Goal: Complete application form

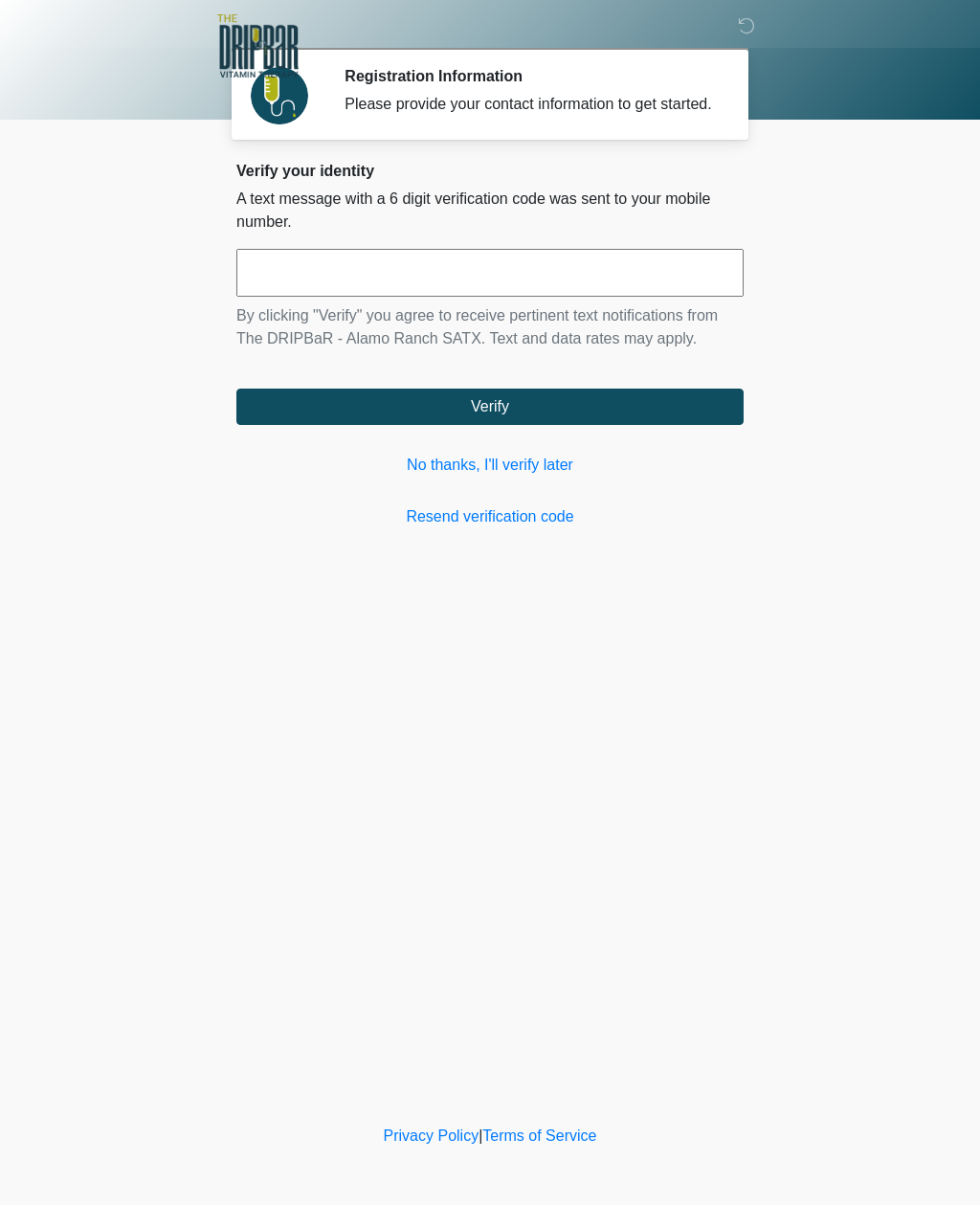
click at [297, 297] on input "text" at bounding box center [490, 272] width 507 height 47
type input "******"
click at [370, 421] on button "Verify" at bounding box center [490, 407] width 507 height 37
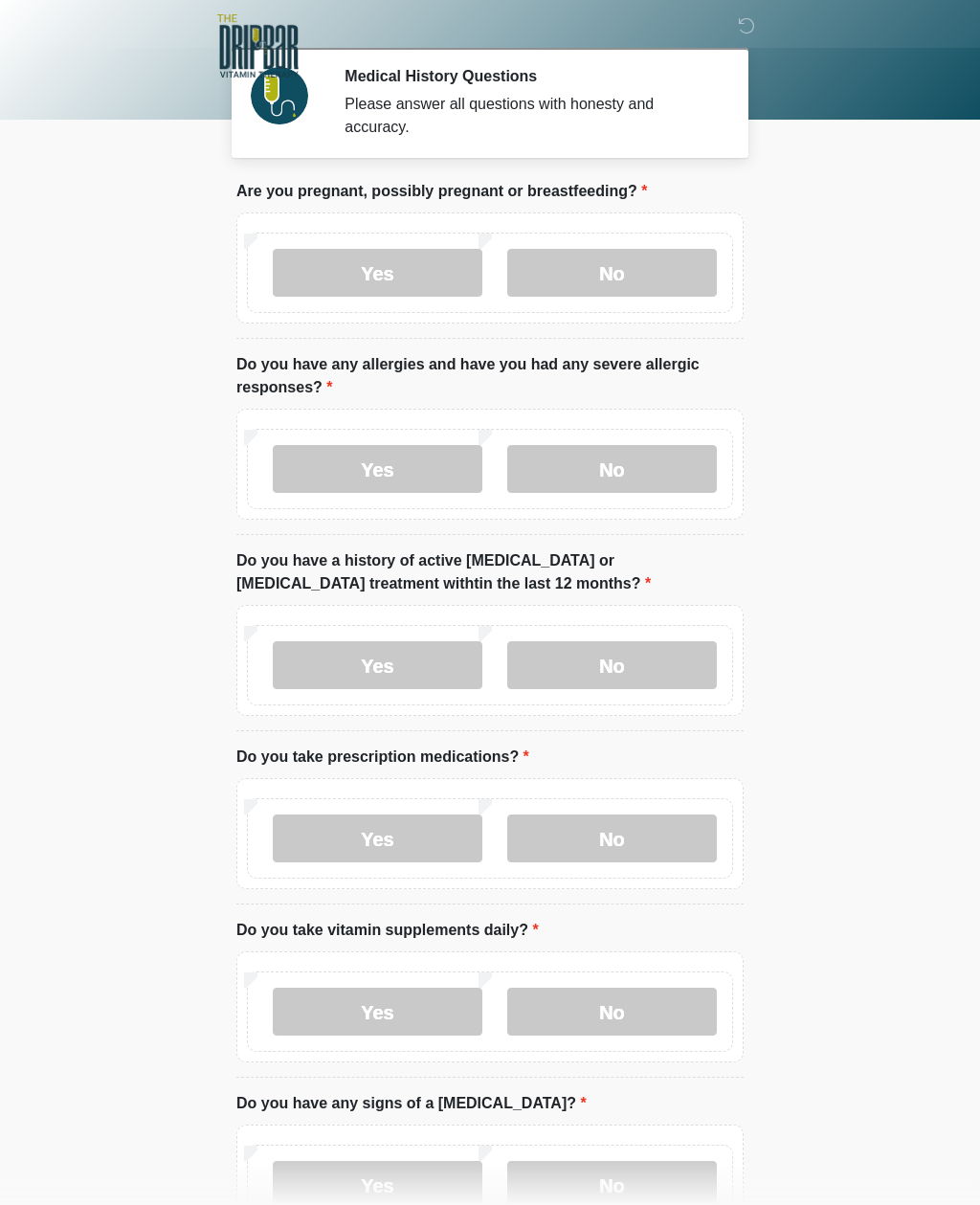
click at [550, 255] on label "No" at bounding box center [612, 272] width 209 height 47
click at [561, 476] on label "No" at bounding box center [612, 469] width 209 height 47
click at [392, 663] on label "Yes" at bounding box center [377, 665] width 209 height 47
click at [371, 827] on label "Yes" at bounding box center [377, 838] width 209 height 47
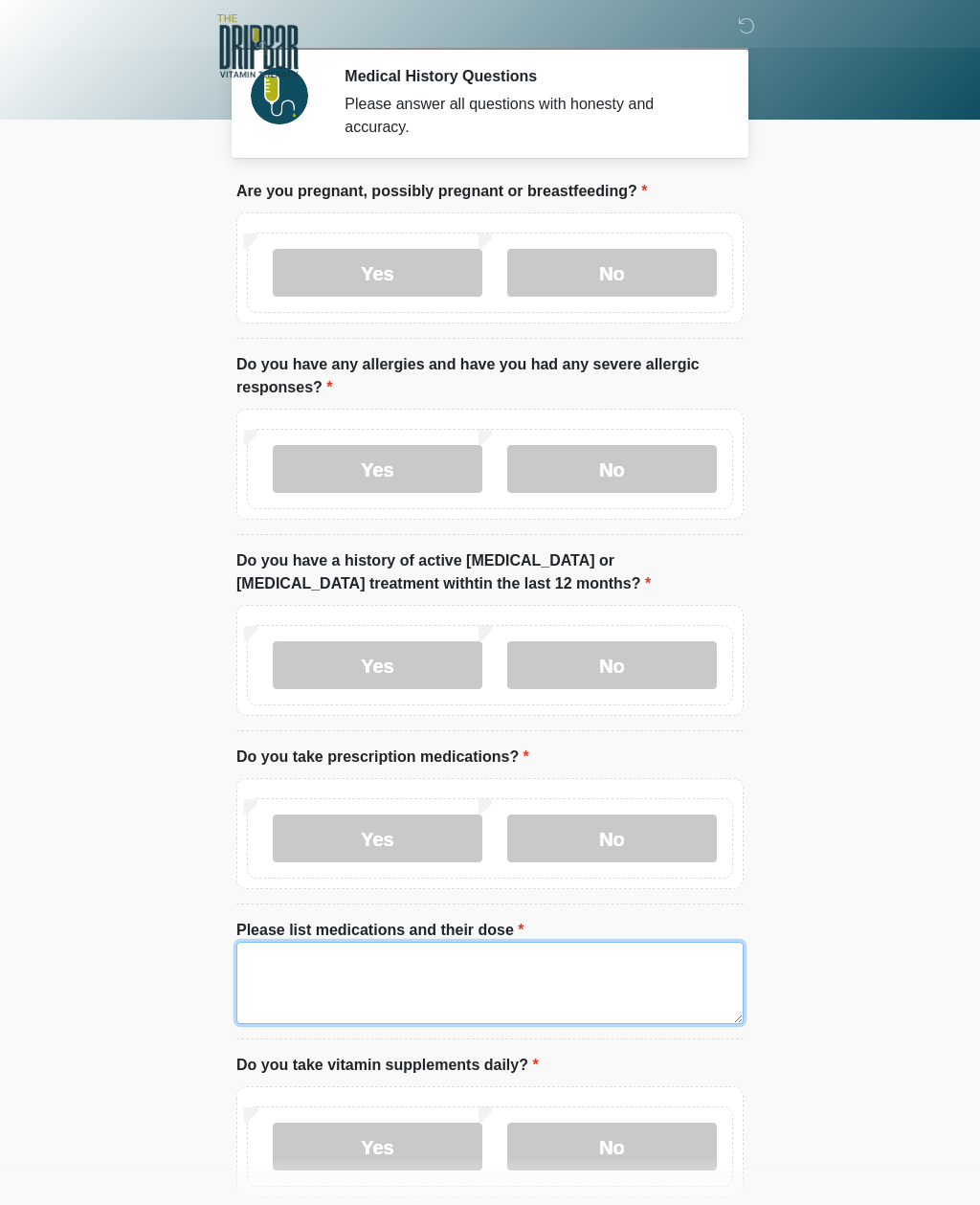
click at [320, 971] on textarea "Please list medications and their dose" at bounding box center [490, 982] width 507 height 82
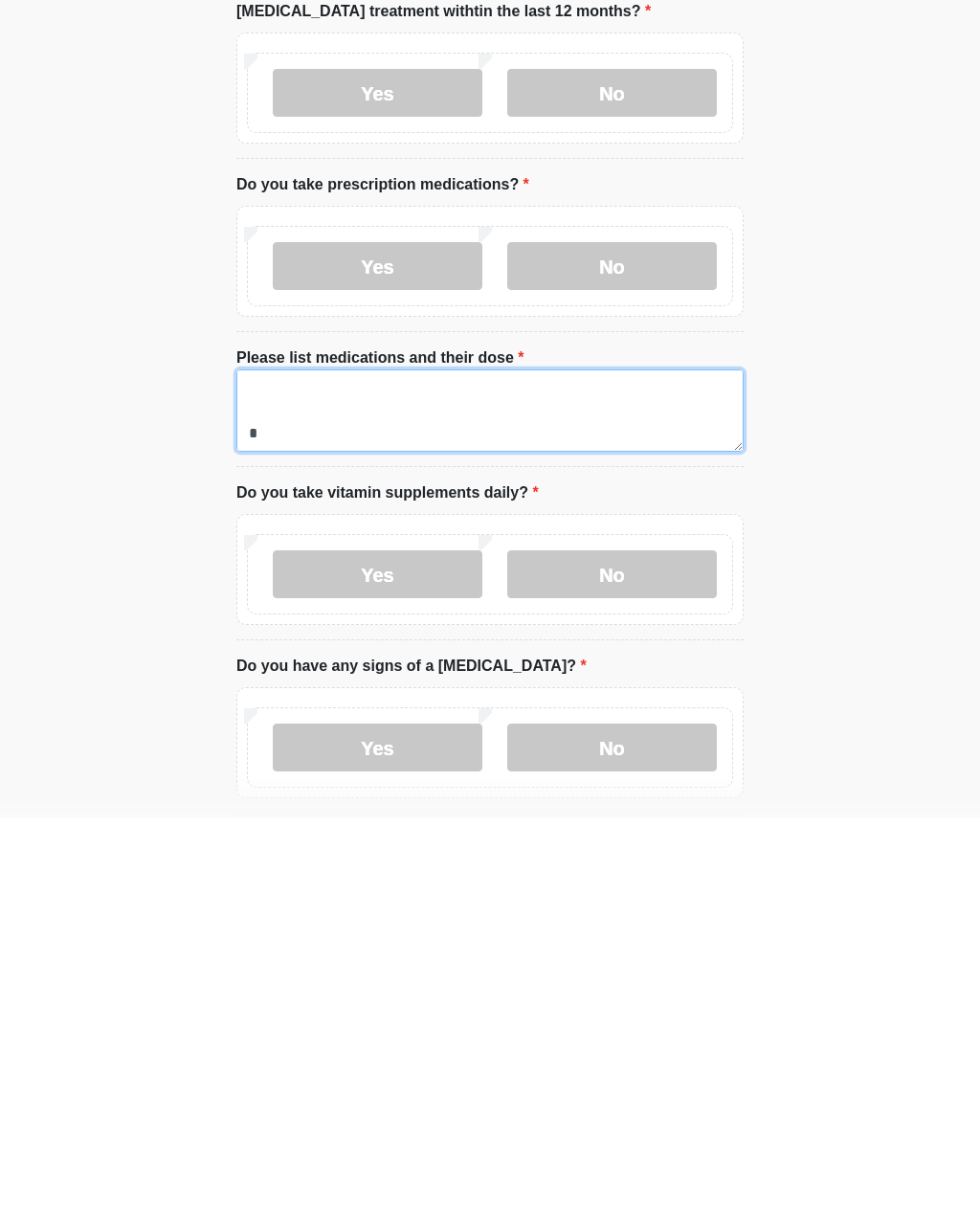
scroll to position [222, 0]
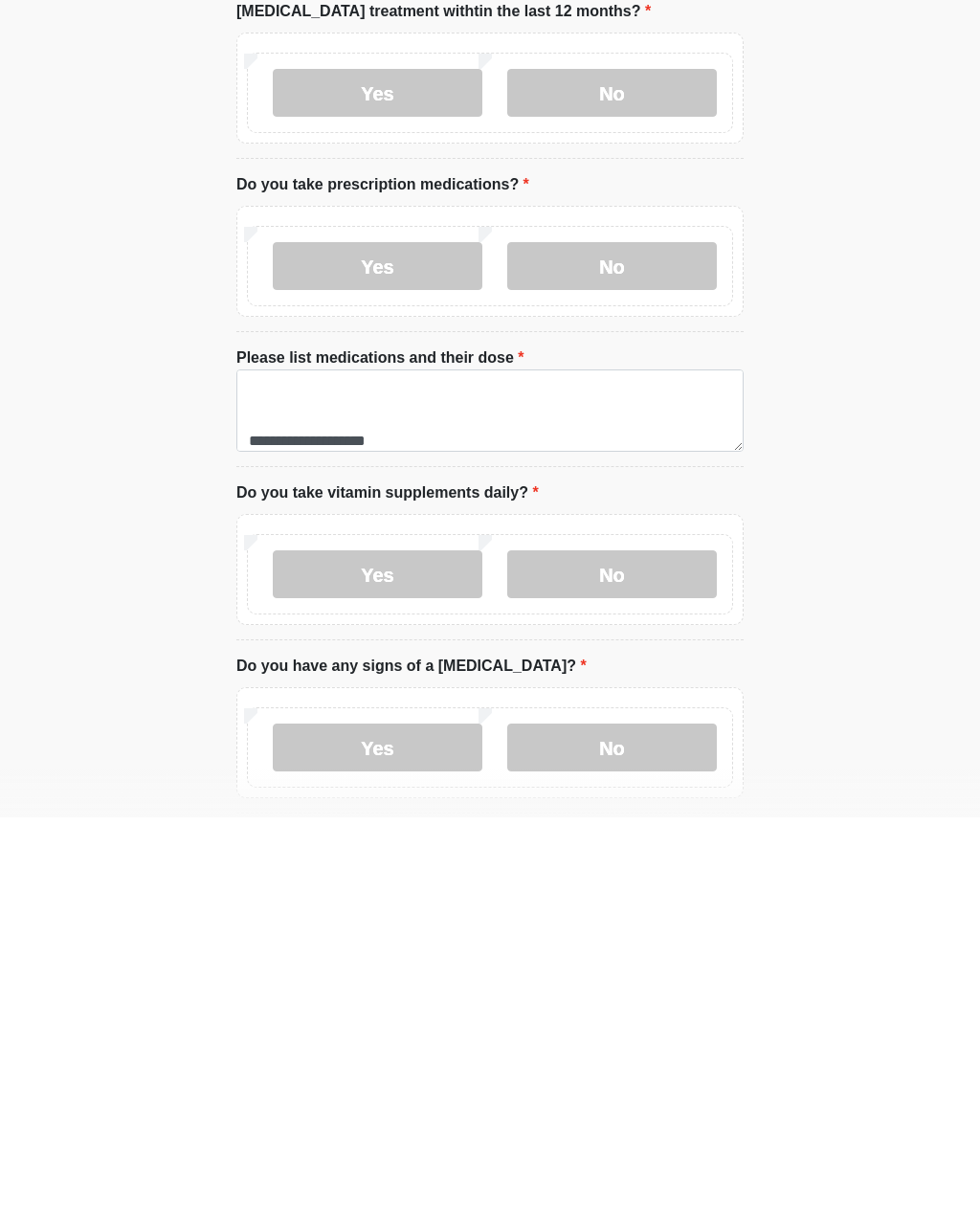
click at [584, 938] on label "No" at bounding box center [612, 961] width 209 height 47
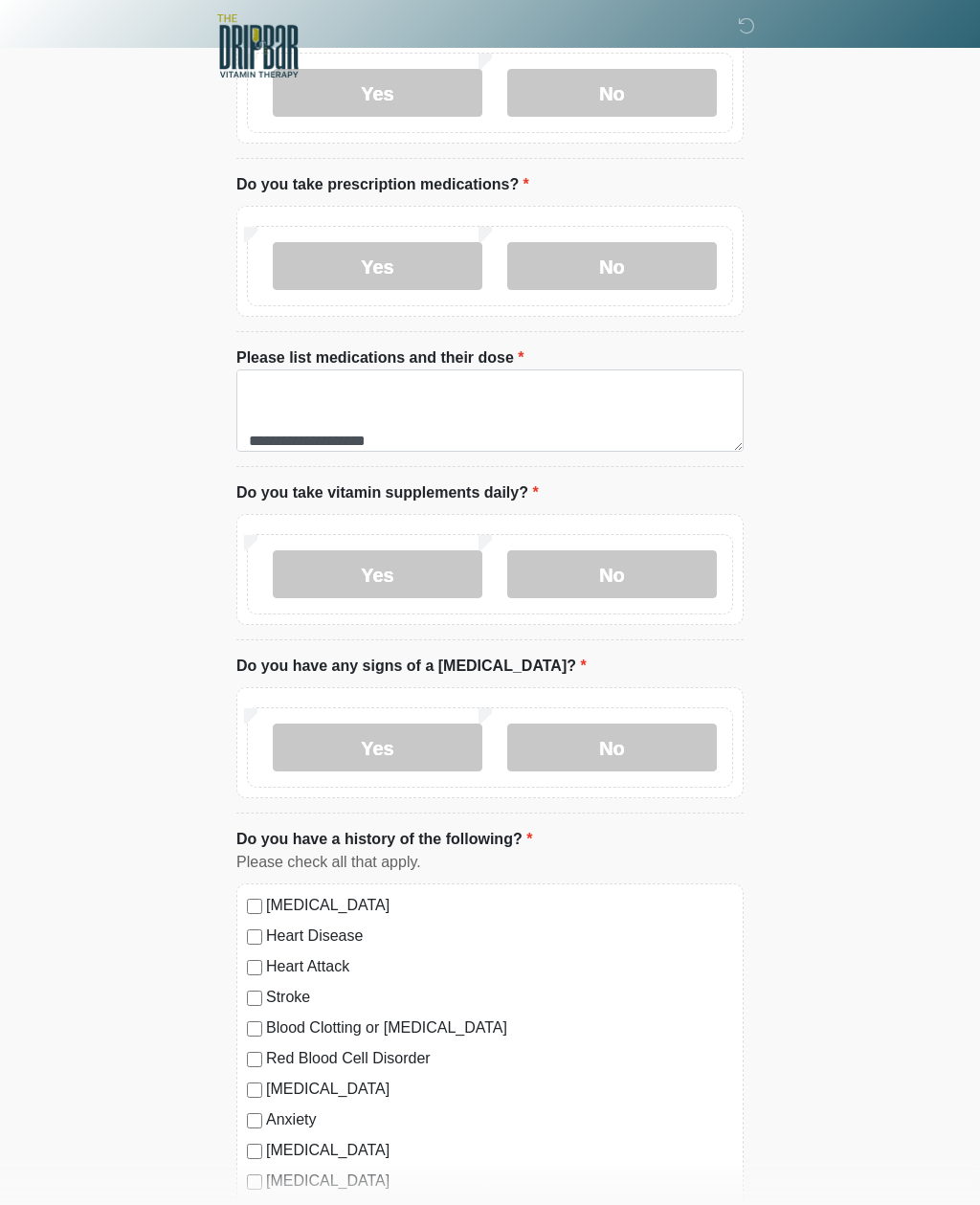
click at [561, 744] on label "No" at bounding box center [612, 747] width 209 height 47
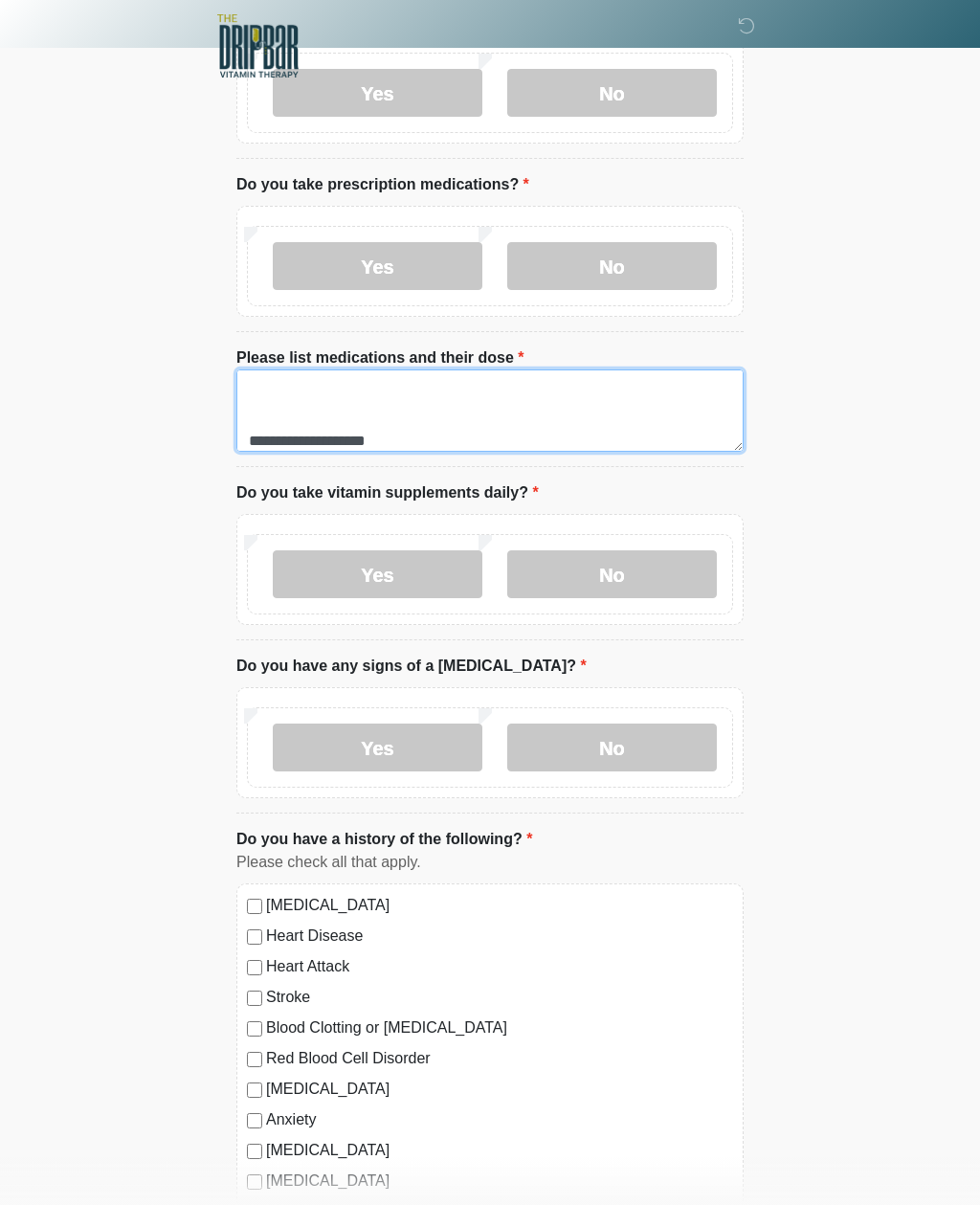
click at [437, 442] on textarea "**********" at bounding box center [490, 410] width 507 height 82
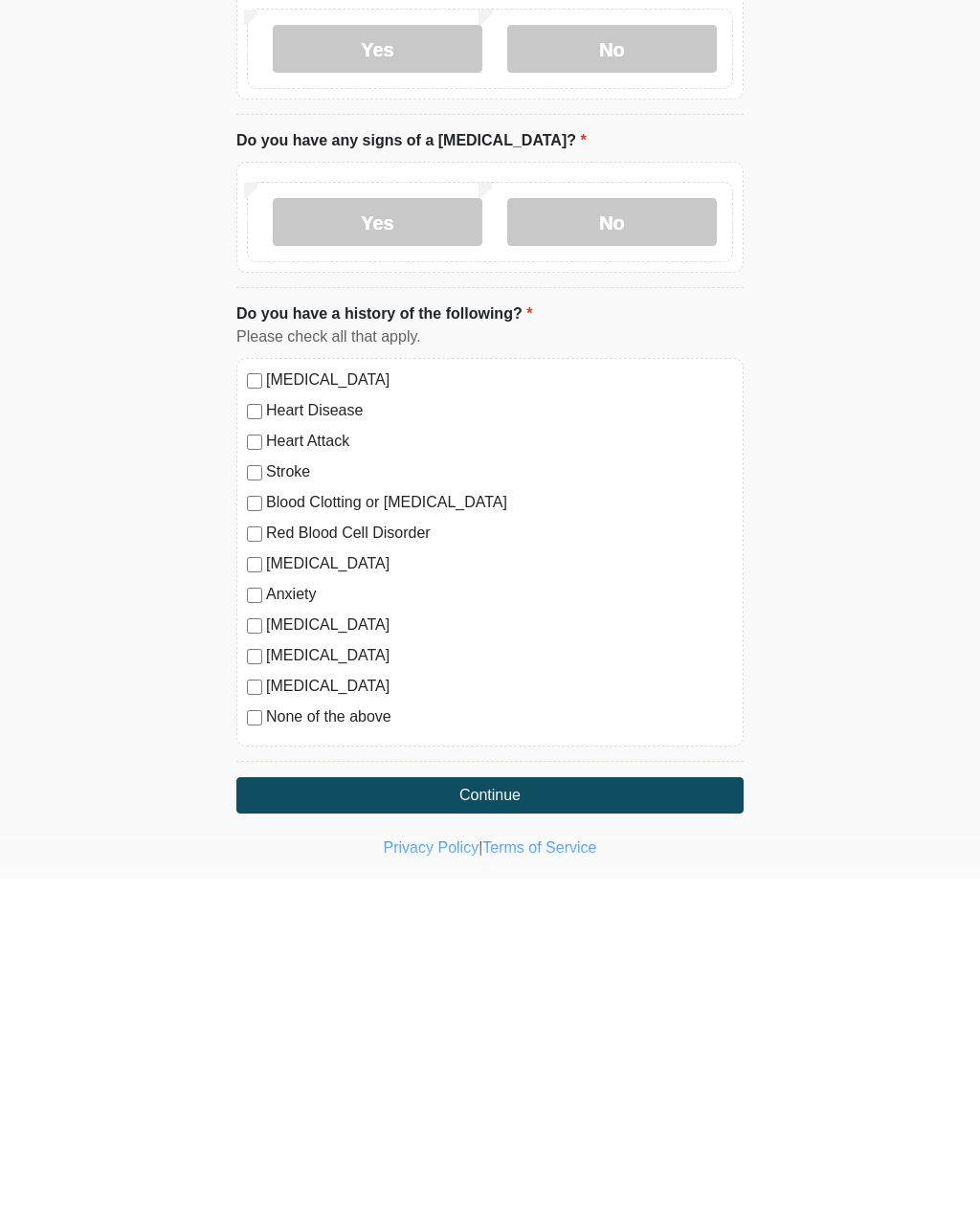
scroll to position [772, 0]
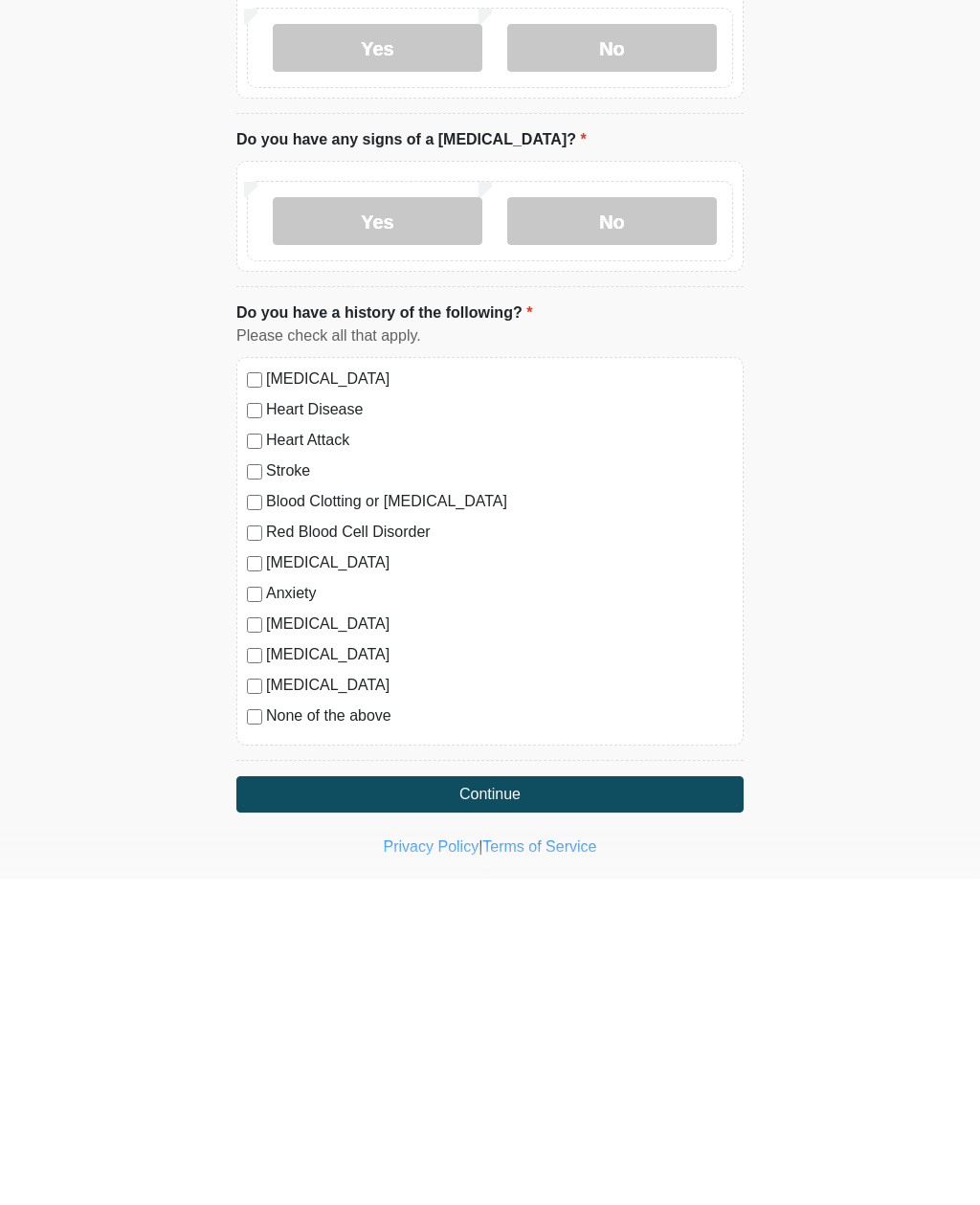
type textarea "**********"
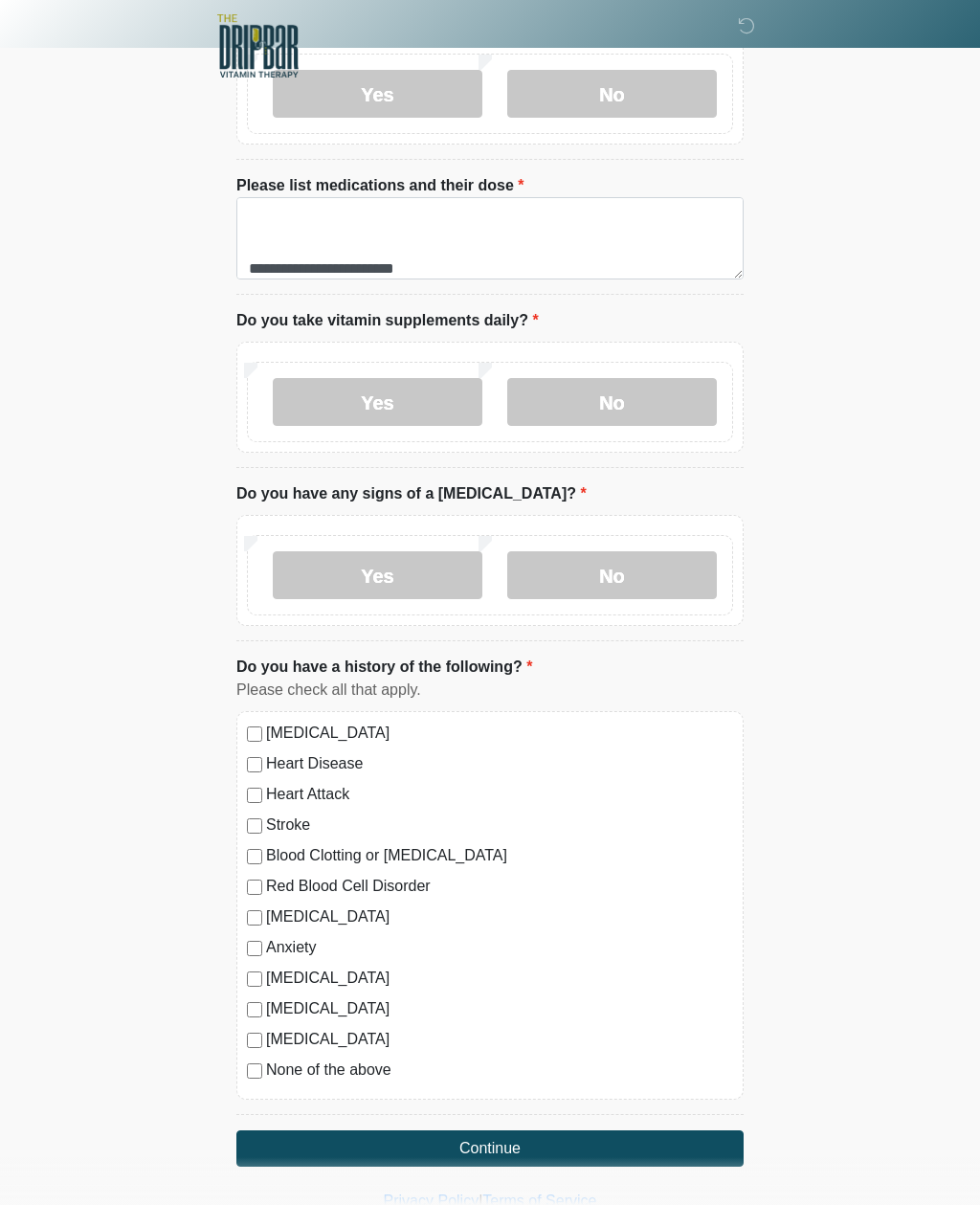
click at [281, 1130] on button "Continue" at bounding box center [490, 1148] width 507 height 37
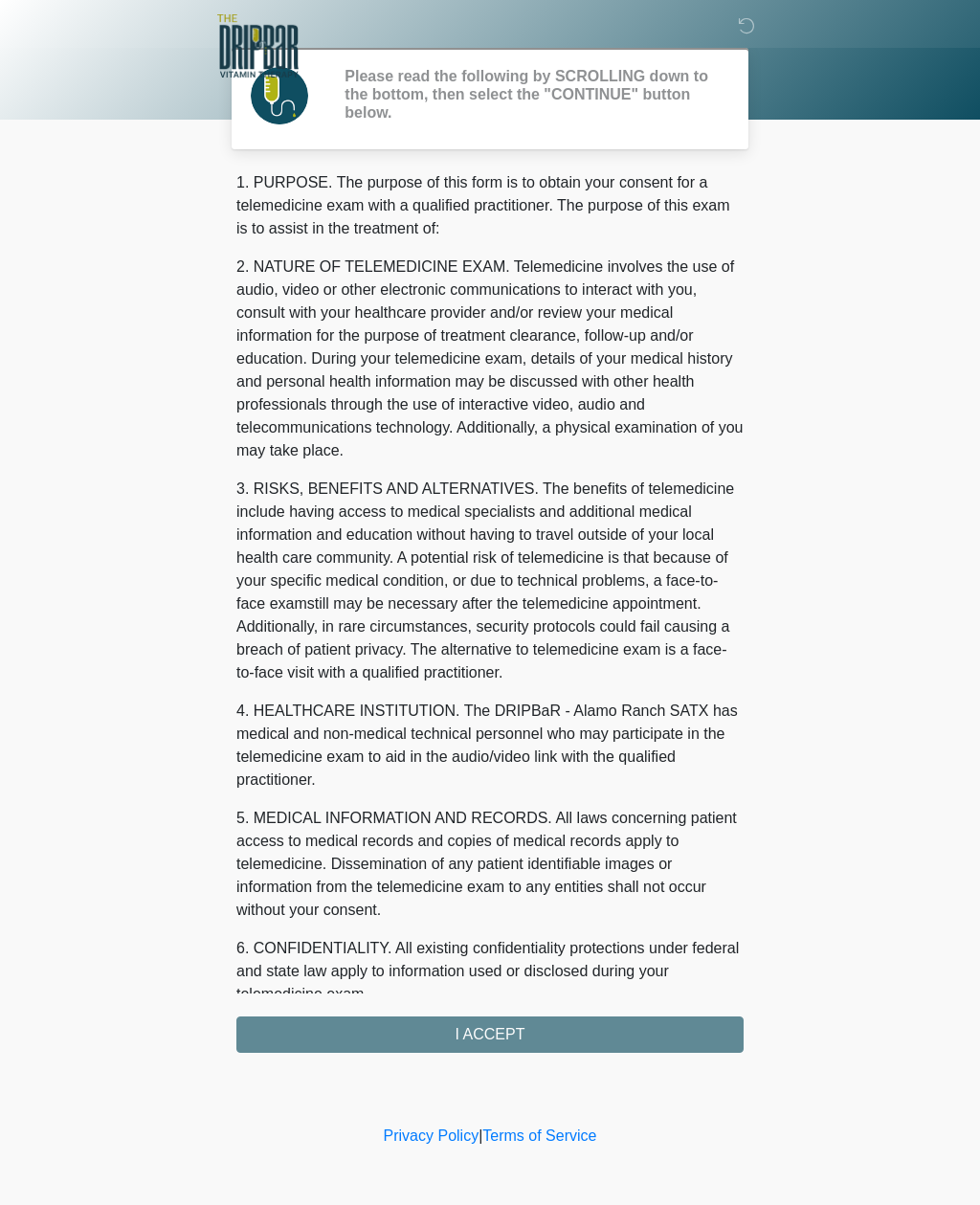
scroll to position [0, 0]
click at [263, 1023] on div "1. PURPOSE. The purpose of this form is to obtain your consent for a telemedici…" at bounding box center [490, 612] width 507 height 881
click at [309, 1030] on div "1. PURPOSE. The purpose of this form is to obtain your consent for a telemedici…" at bounding box center [490, 612] width 507 height 881
click at [481, 1034] on div "1. PURPOSE. The purpose of this form is to obtain your consent for a telemedici…" at bounding box center [490, 612] width 507 height 881
click at [465, 1035] on div "1. PURPOSE. The purpose of this form is to obtain your consent for a telemedici…" at bounding box center [490, 612] width 507 height 881
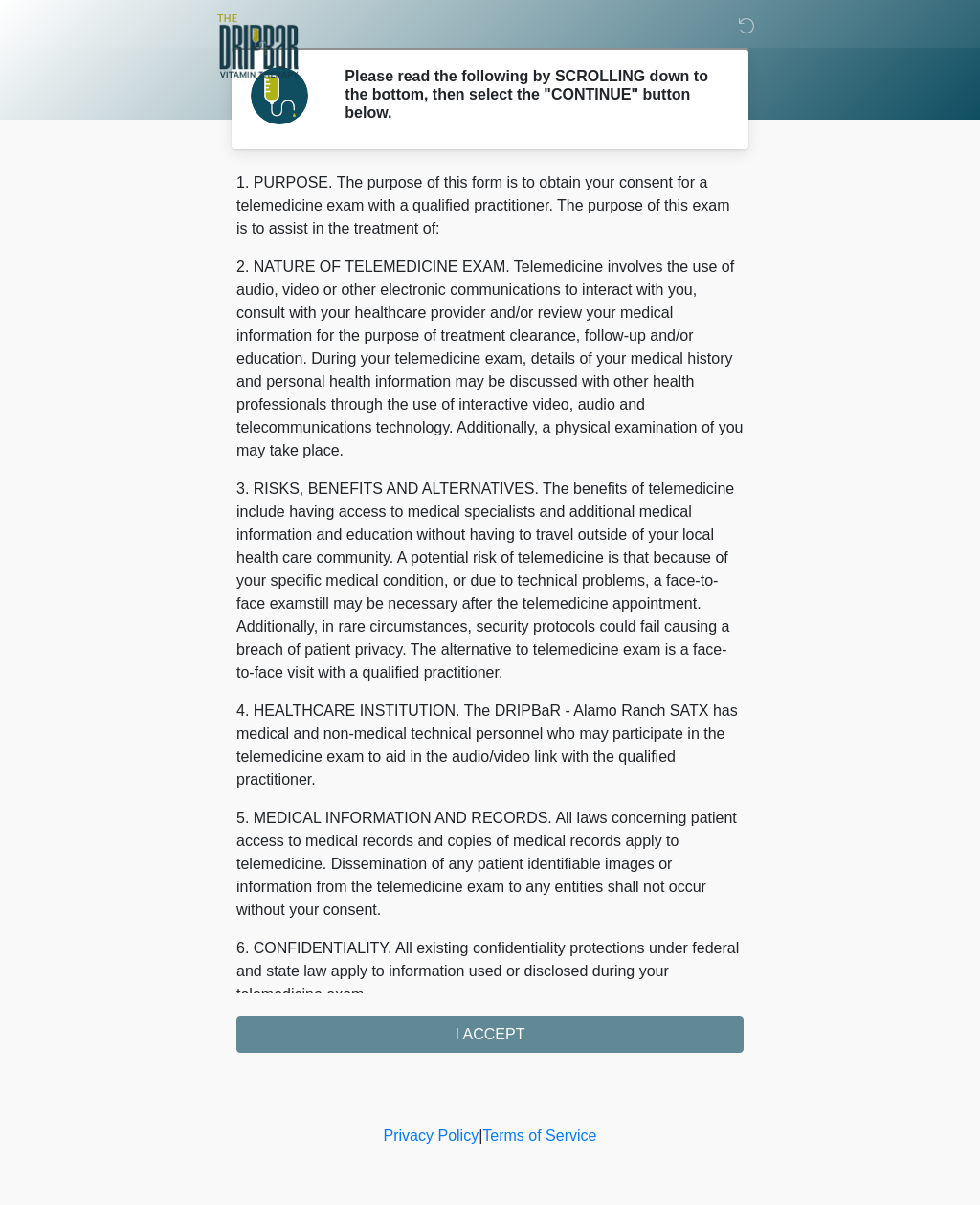
click at [464, 1035] on div "1. PURPOSE. The purpose of this form is to obtain your consent for a telemedici…" at bounding box center [490, 612] width 507 height 881
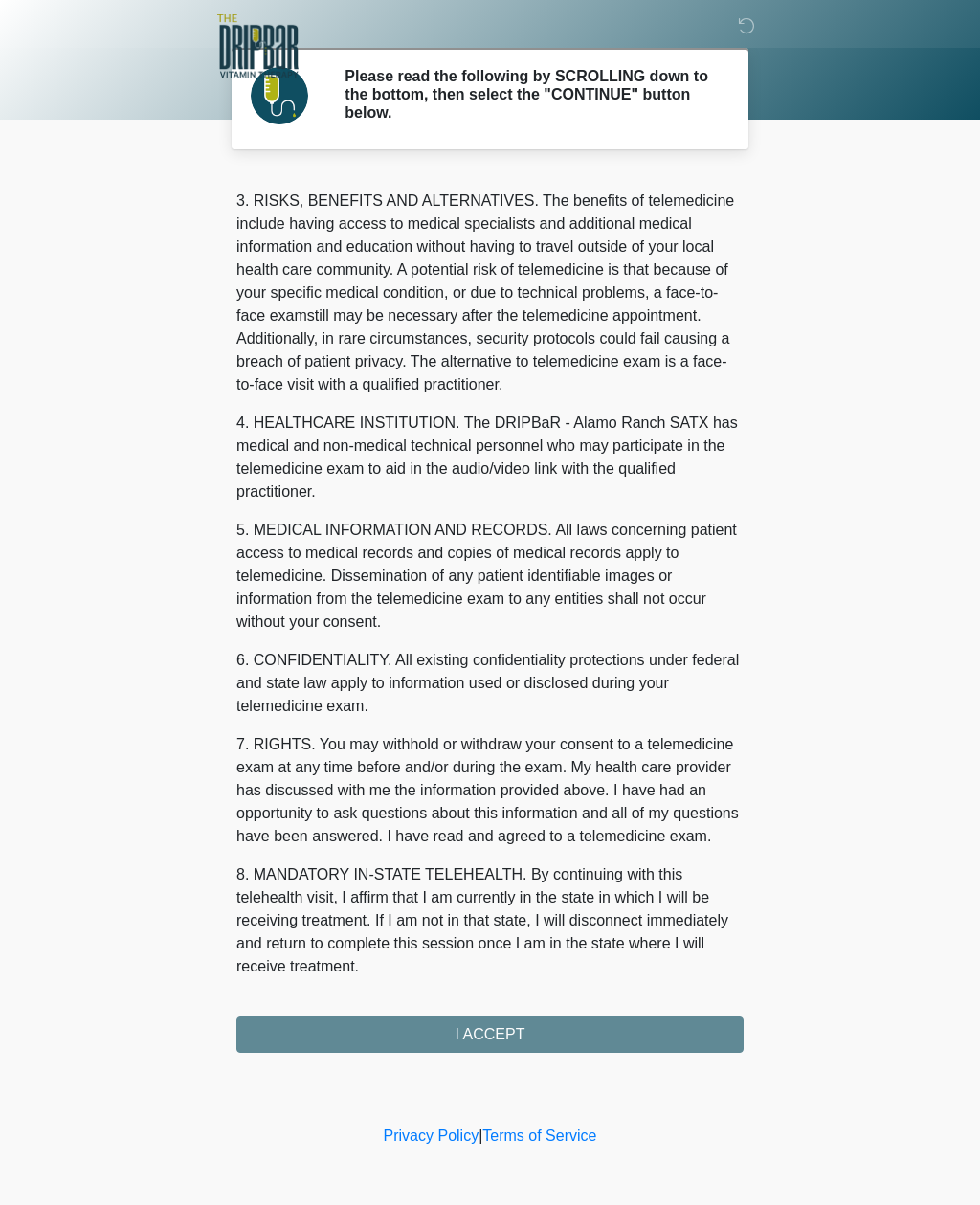
scroll to position [311, 0]
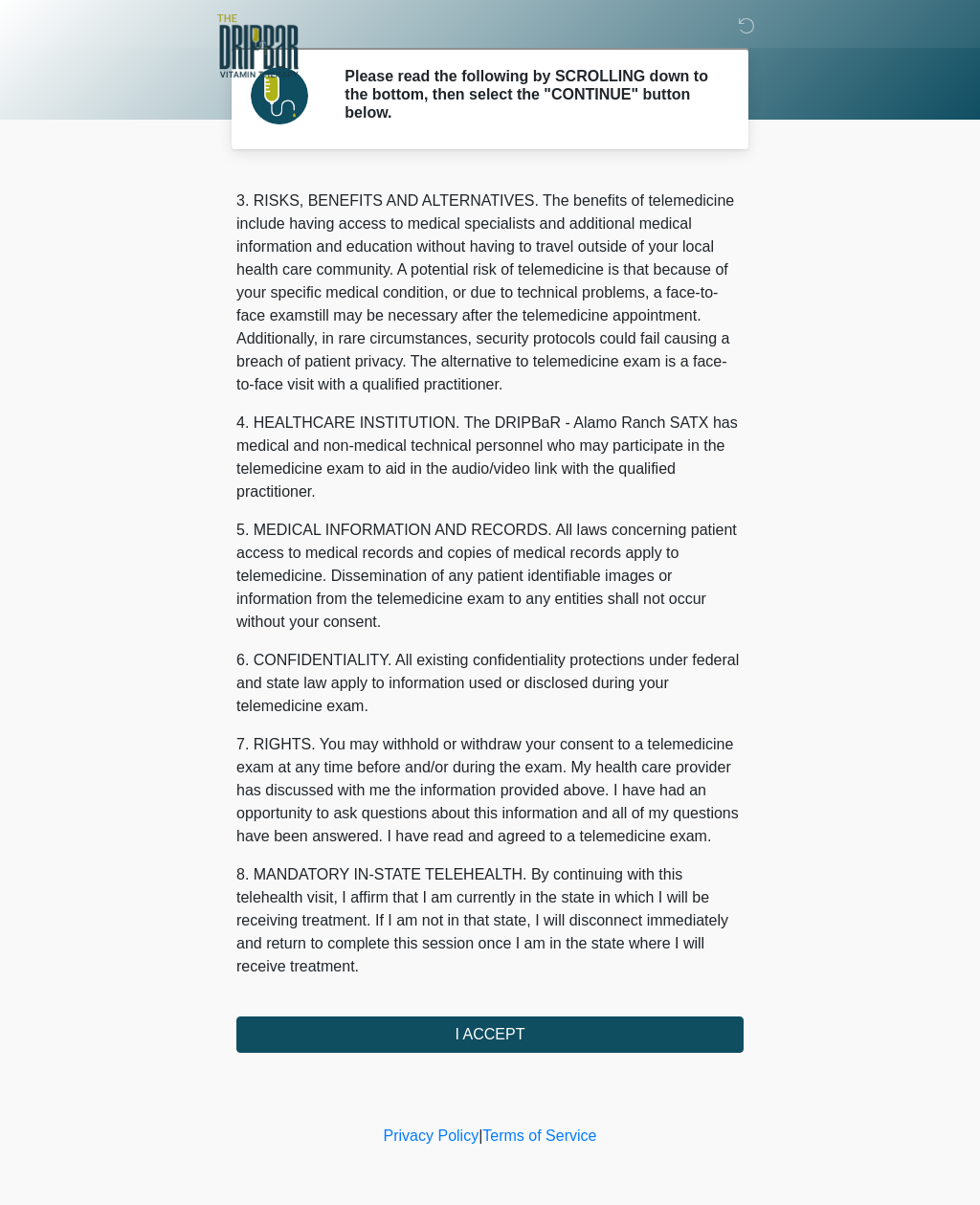
click at [464, 1018] on button "I ACCEPT" at bounding box center [490, 1034] width 507 height 37
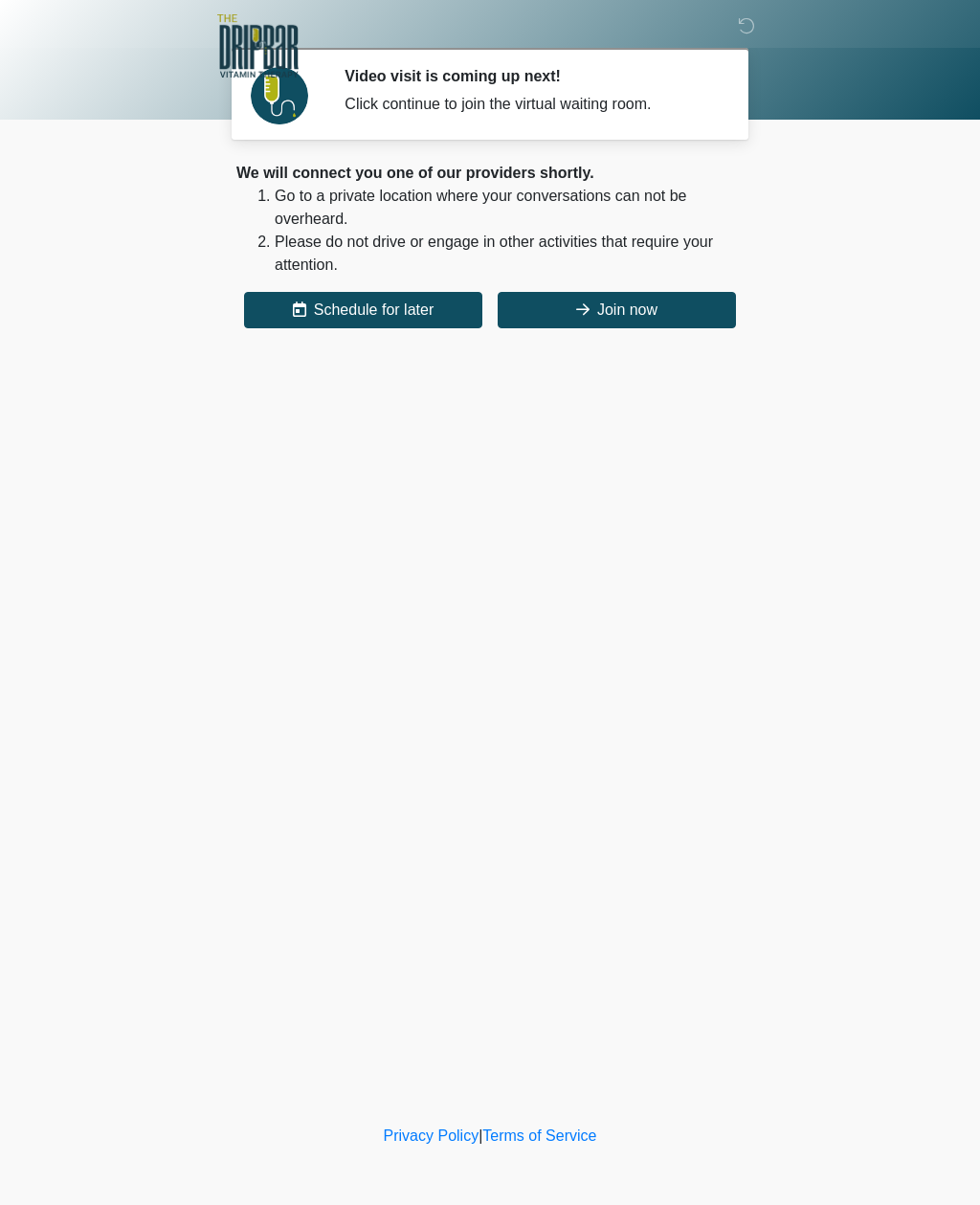
click at [548, 316] on button "Join now" at bounding box center [616, 310] width 238 height 37
